Goal: Task Accomplishment & Management: Use online tool/utility

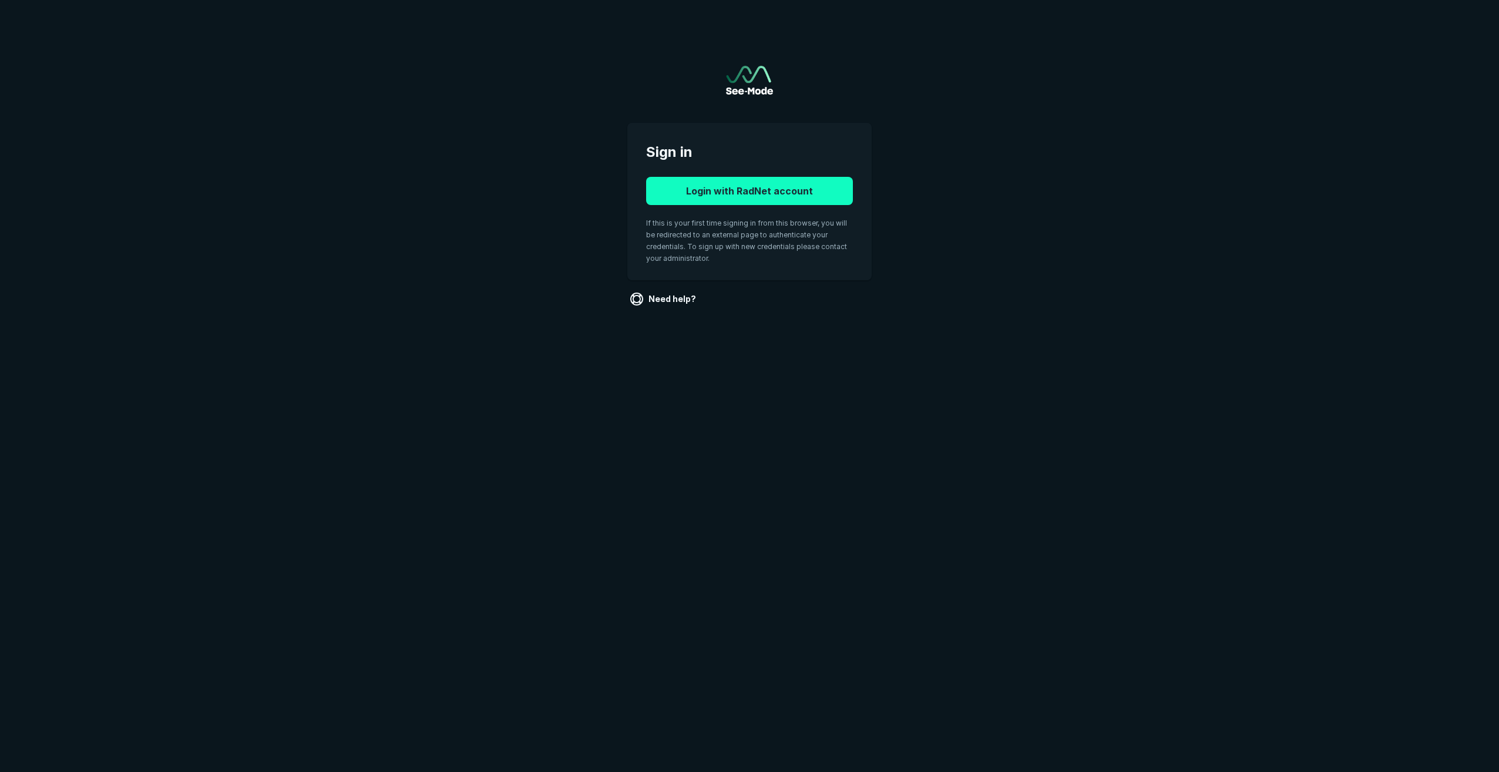
click at [742, 187] on button "Login with RadNet account" at bounding box center [749, 191] width 207 height 28
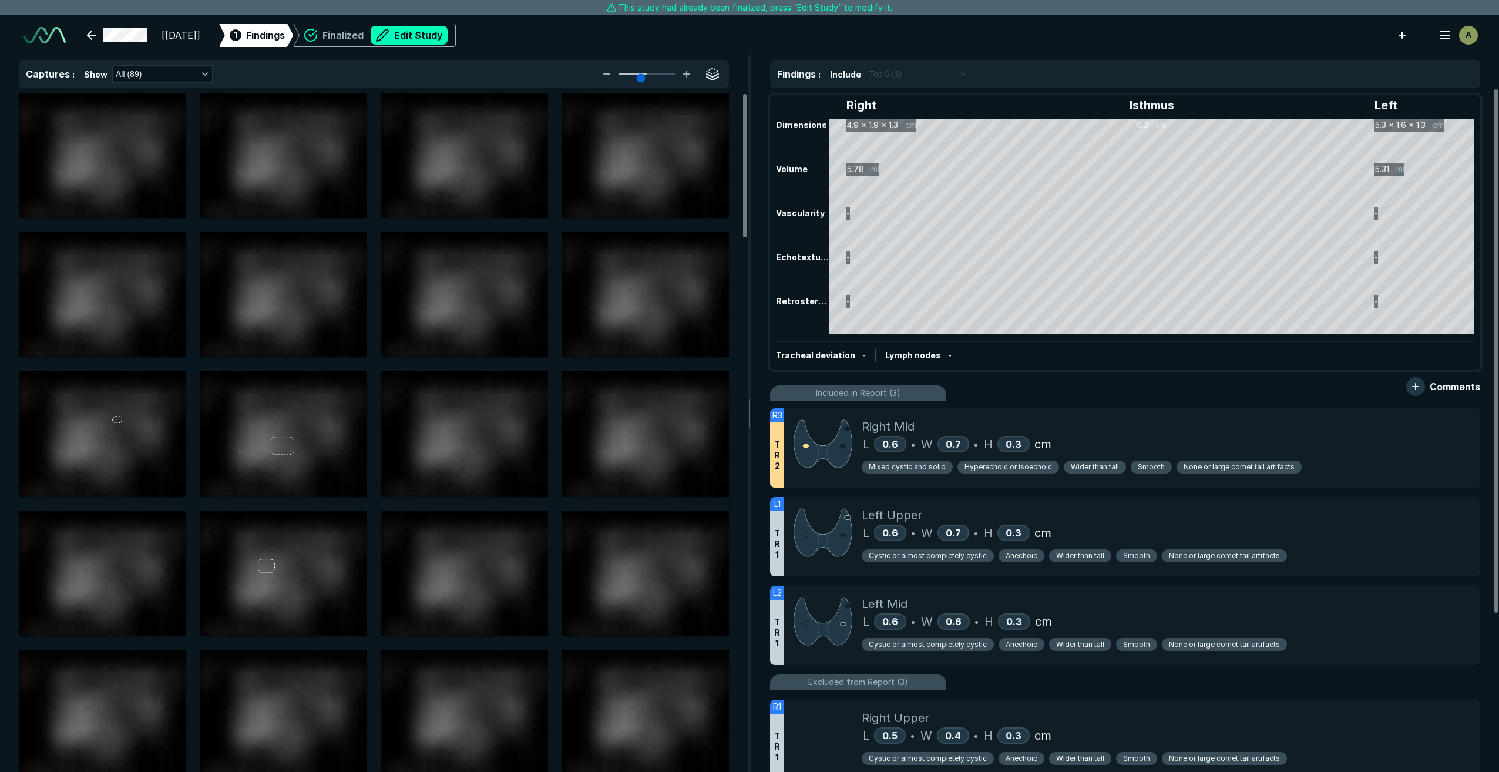
scroll to position [4709, 8255]
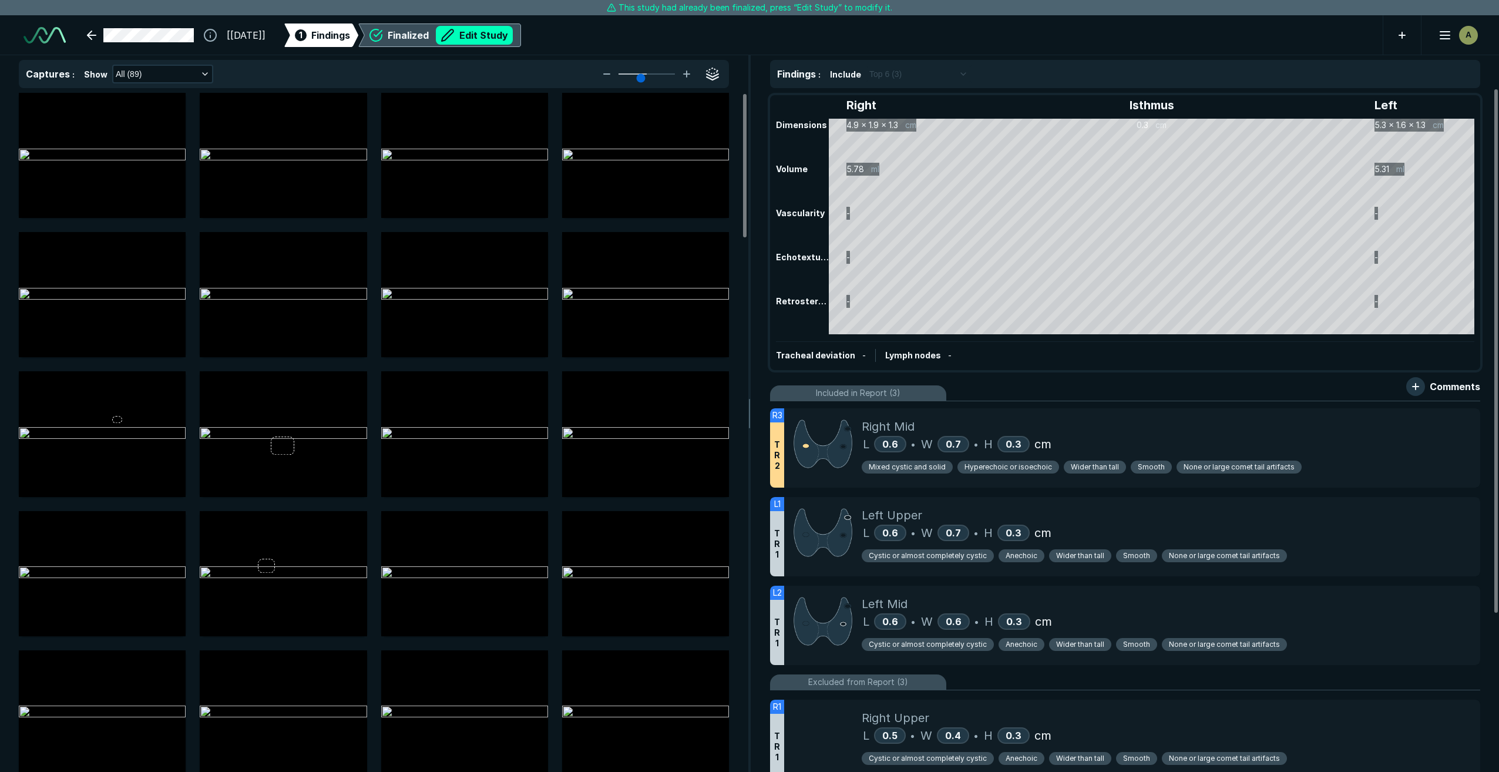
click at [428, 35] on div "Finalized Edit Study" at bounding box center [450, 35] width 125 height 19
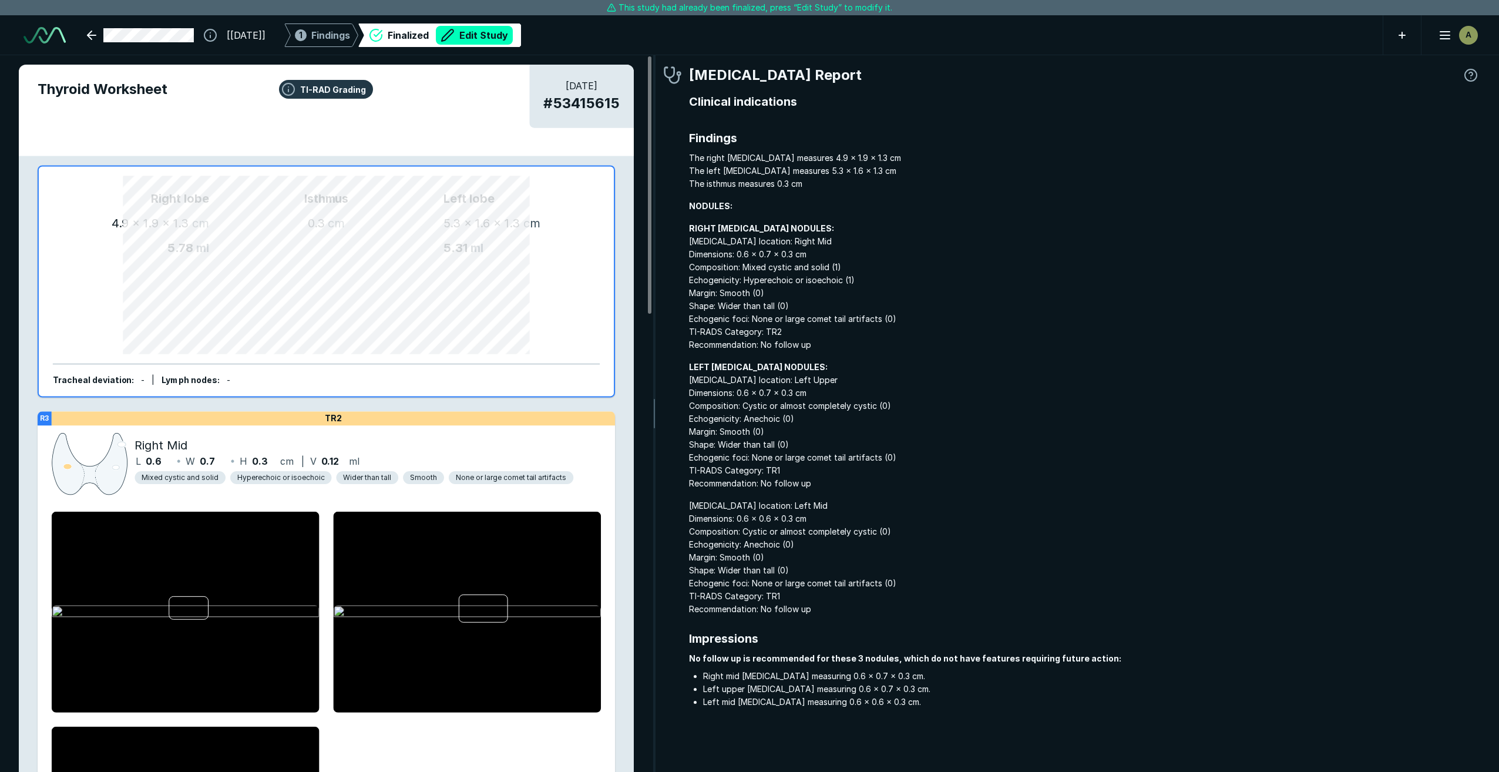
scroll to position [4667, 5167]
click at [496, 34] on button "Edit Study" at bounding box center [474, 35] width 77 height 19
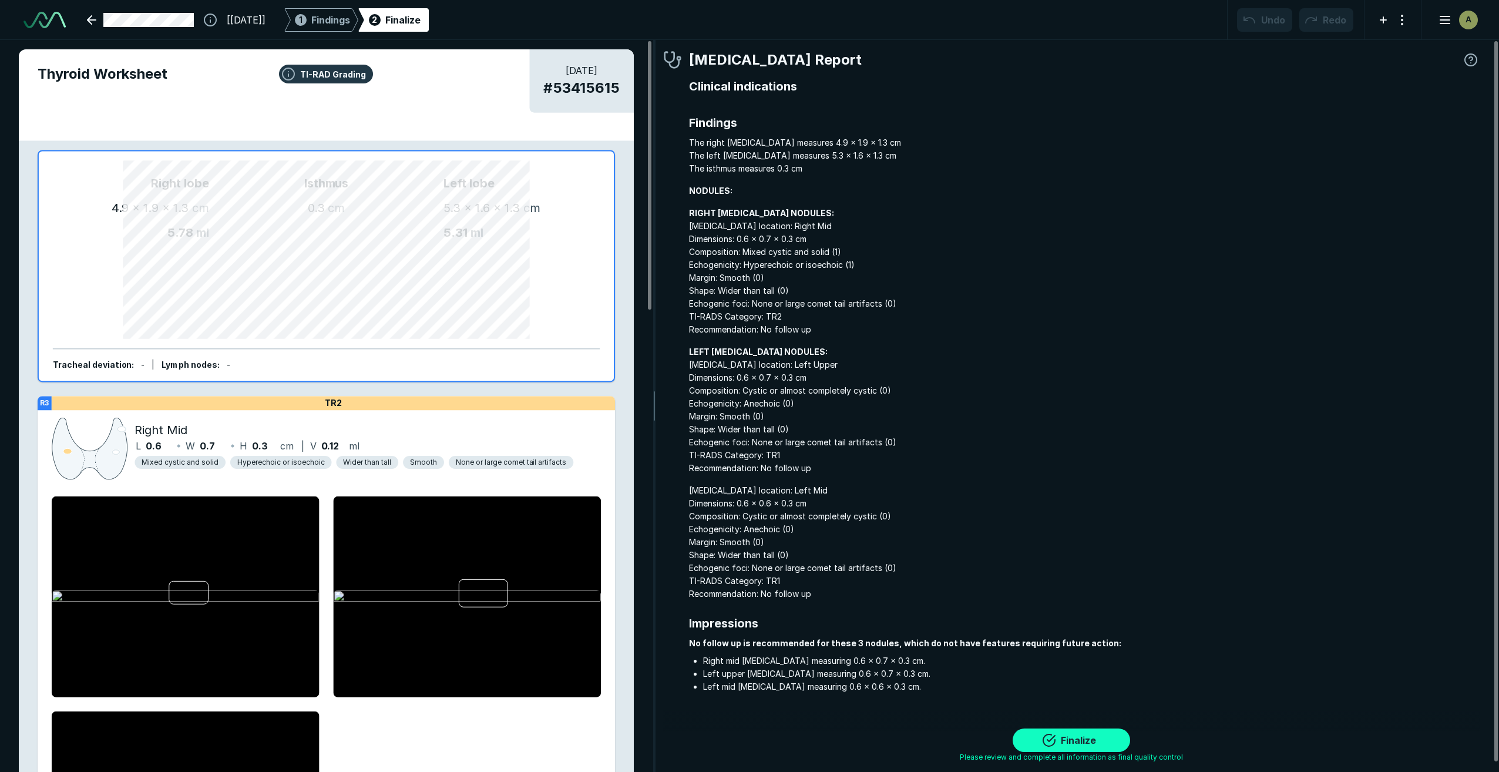
click at [1083, 741] on button "Finalize" at bounding box center [1071, 739] width 117 height 23
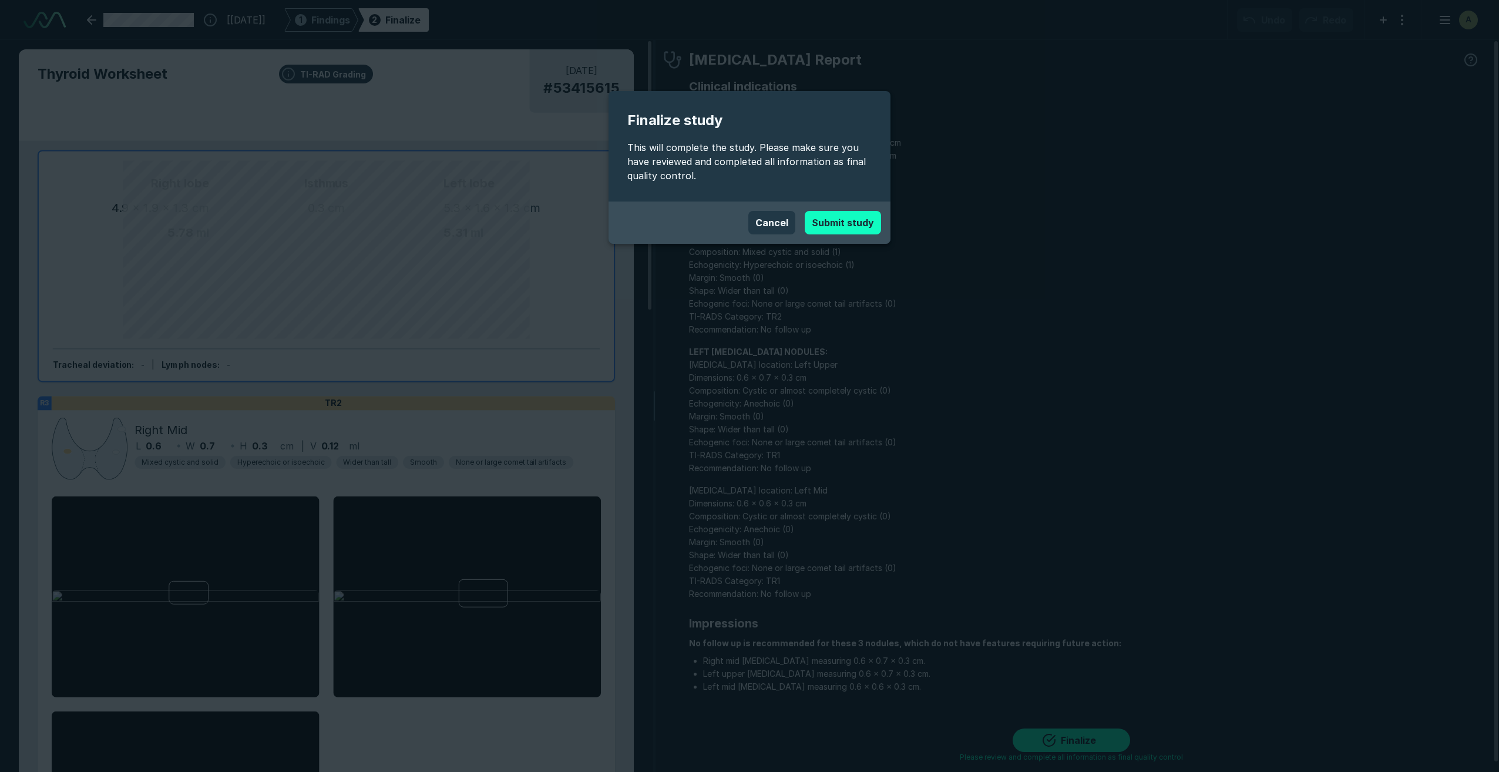
click at [859, 226] on button "Submit study" at bounding box center [843, 222] width 76 height 23
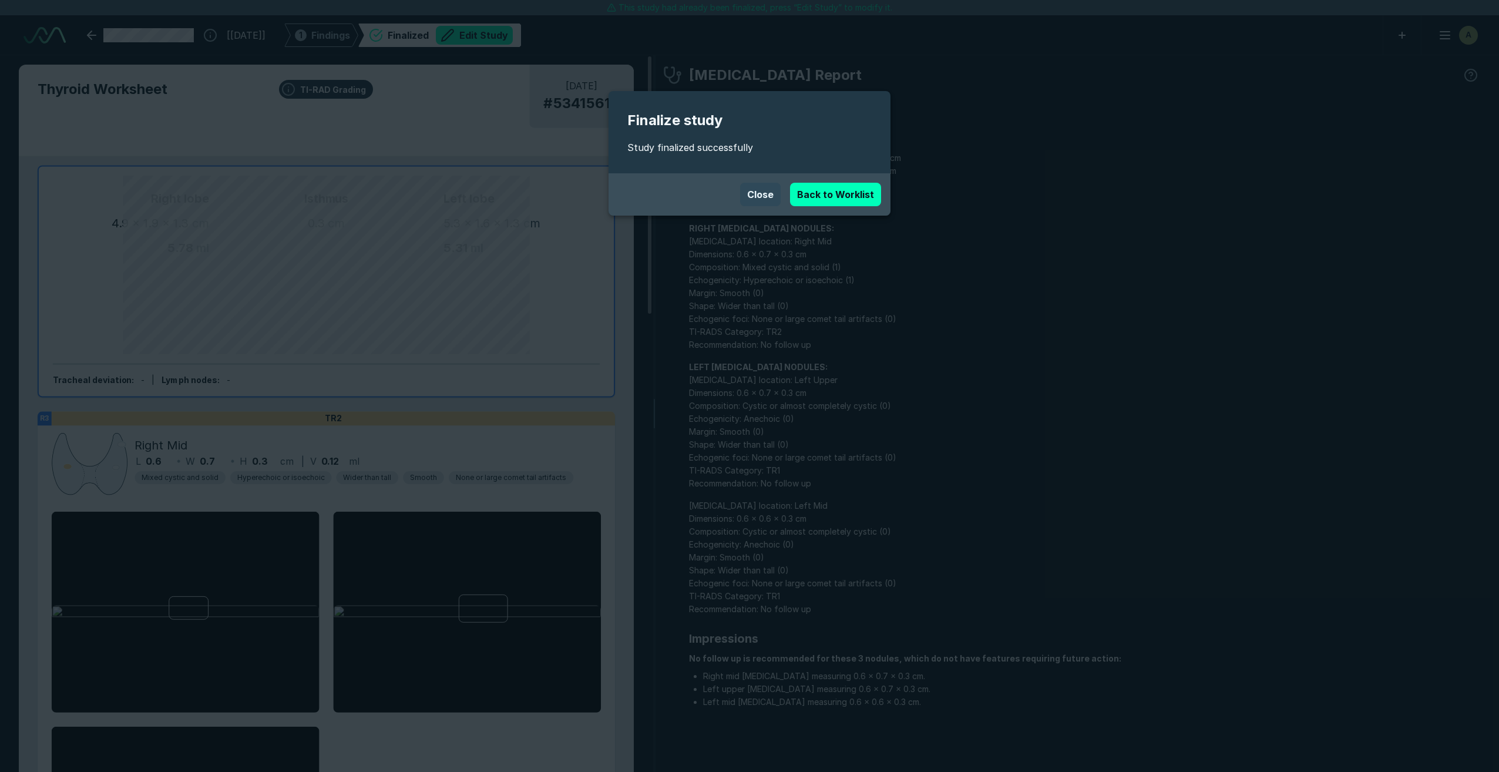
click at [774, 191] on button "Close" at bounding box center [760, 194] width 41 height 23
